Goal: Task Accomplishment & Management: Manage account settings

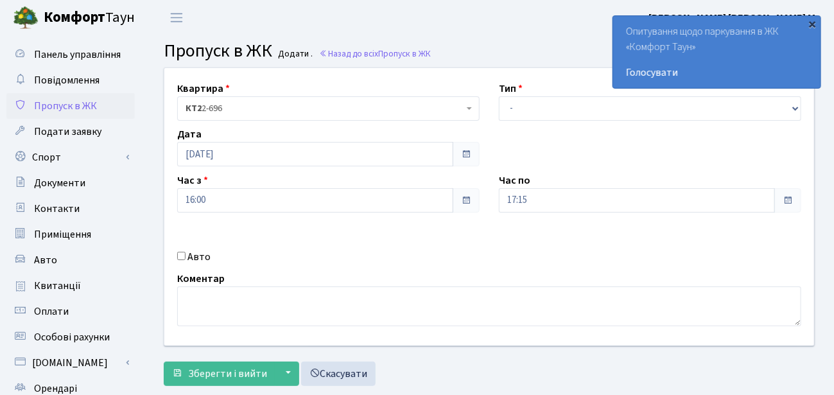
click at [811, 23] on div "×" at bounding box center [812, 23] width 13 height 13
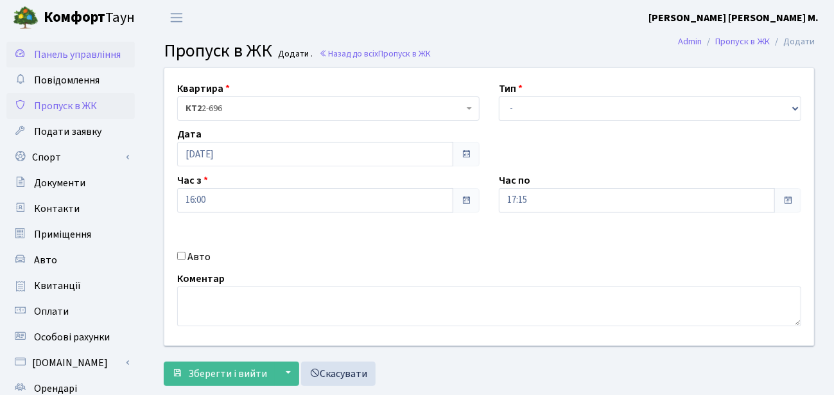
click at [107, 56] on span "Панель управління" at bounding box center [77, 54] width 87 height 14
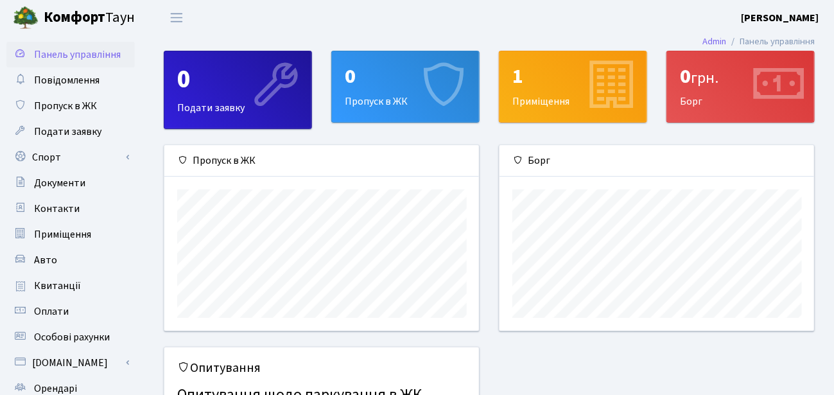
scroll to position [185, 315]
click at [750, 16] on b "[PERSON_NAME]" at bounding box center [780, 18] width 78 height 14
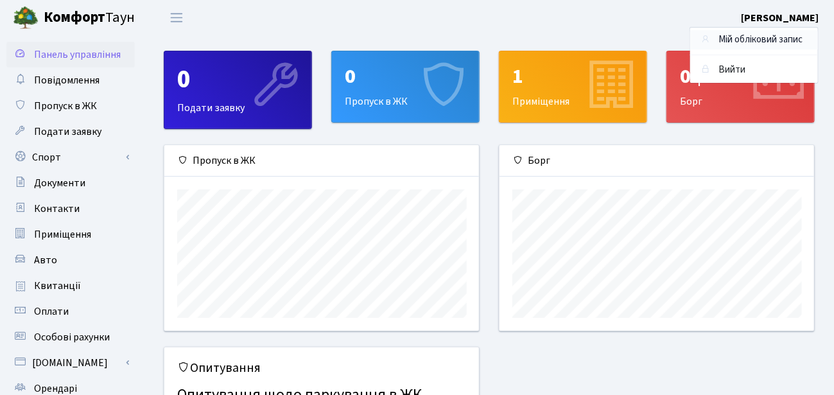
click at [746, 38] on link "Мій обліковий запис" at bounding box center [754, 40] width 128 height 20
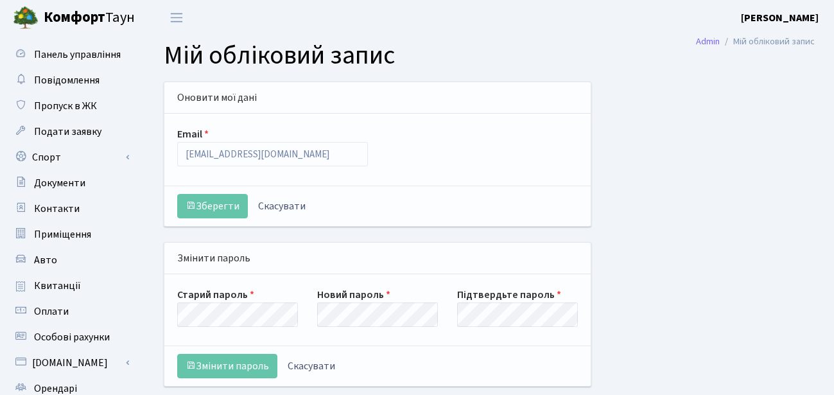
select select
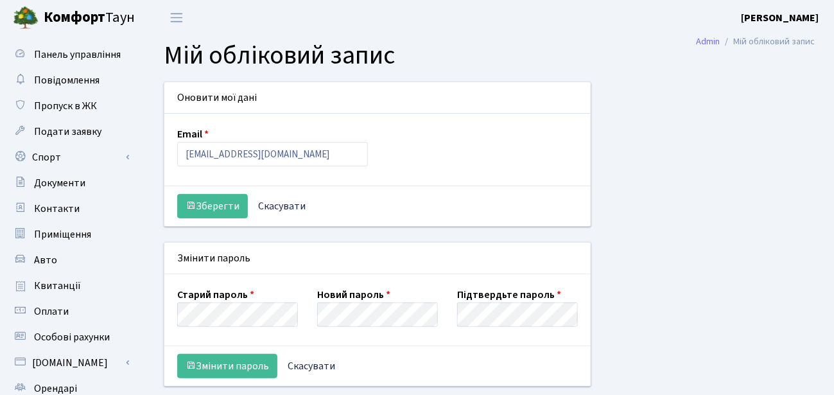
click at [786, 18] on b "[PERSON_NAME]" at bounding box center [780, 18] width 78 height 14
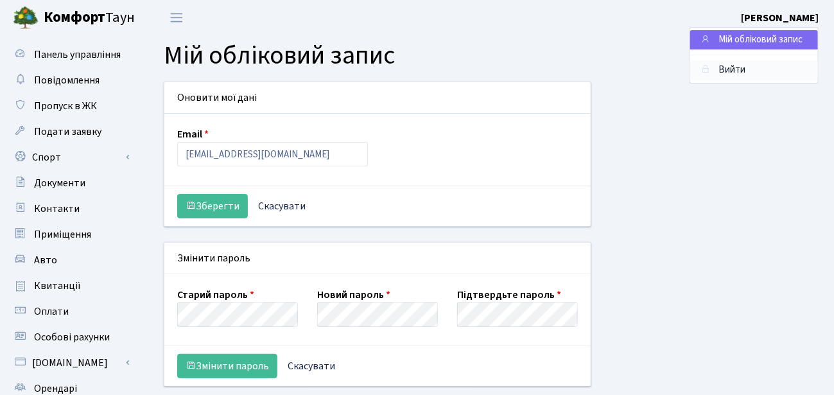
click at [734, 70] on link "Вийти" at bounding box center [754, 70] width 128 height 20
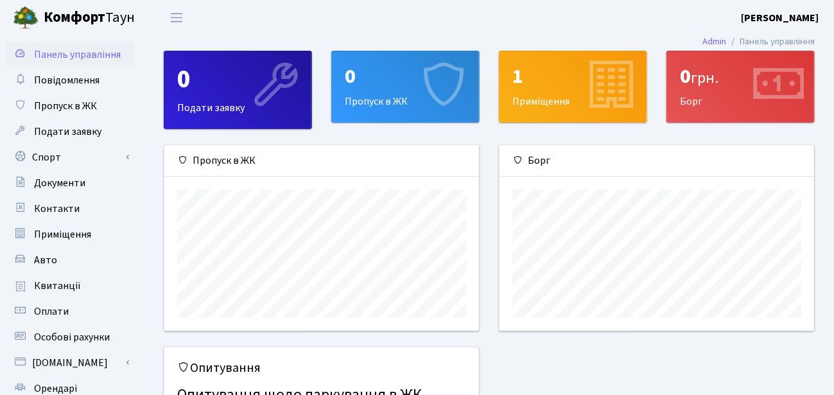
scroll to position [185, 315]
click at [606, 15] on header "Комфорт Таун Сергієнко Ю. М. Мій обліковий запис Вийти" at bounding box center [417, 17] width 834 height 35
